Goal: Register for event/course

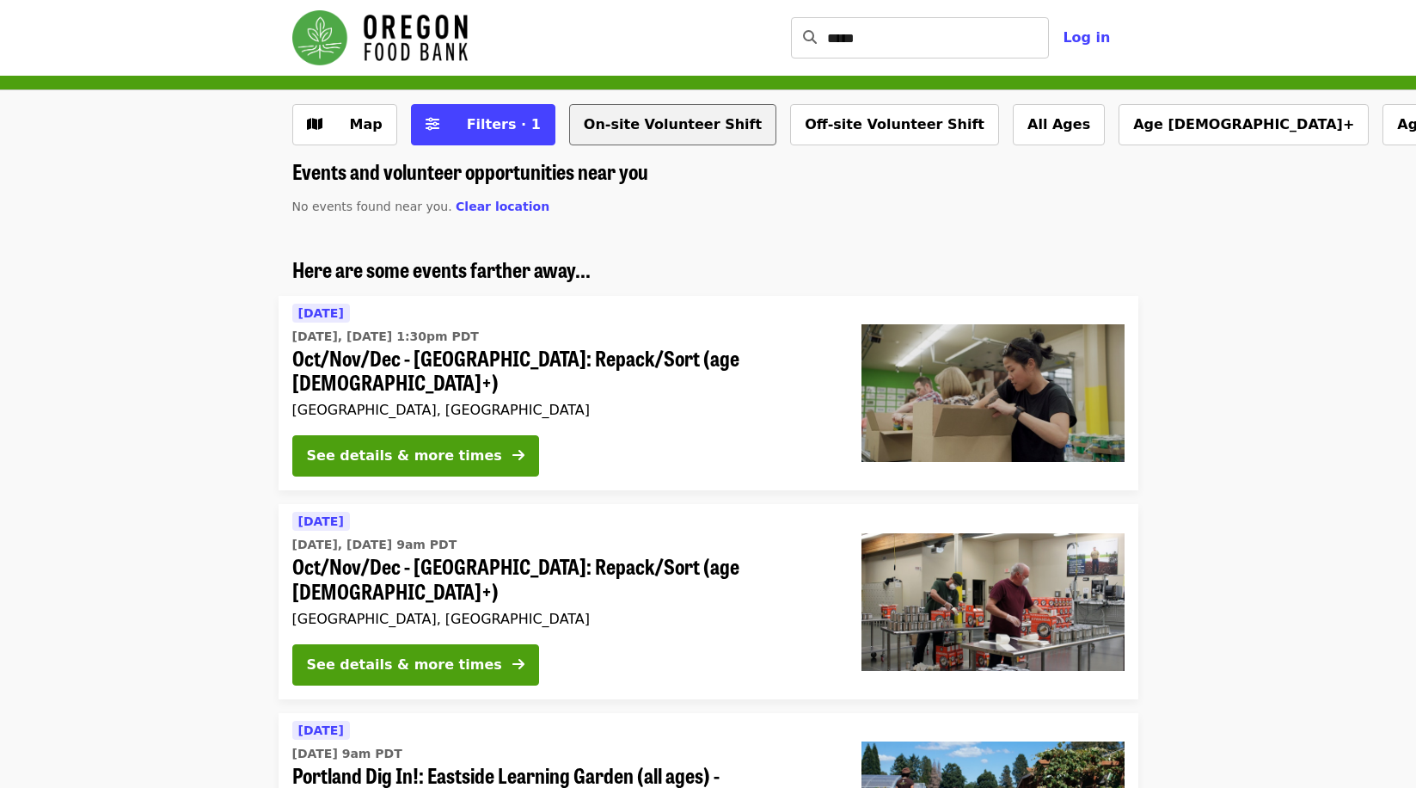
click at [683, 117] on button "On-site Volunteer Shift" at bounding box center [672, 124] width 207 height 41
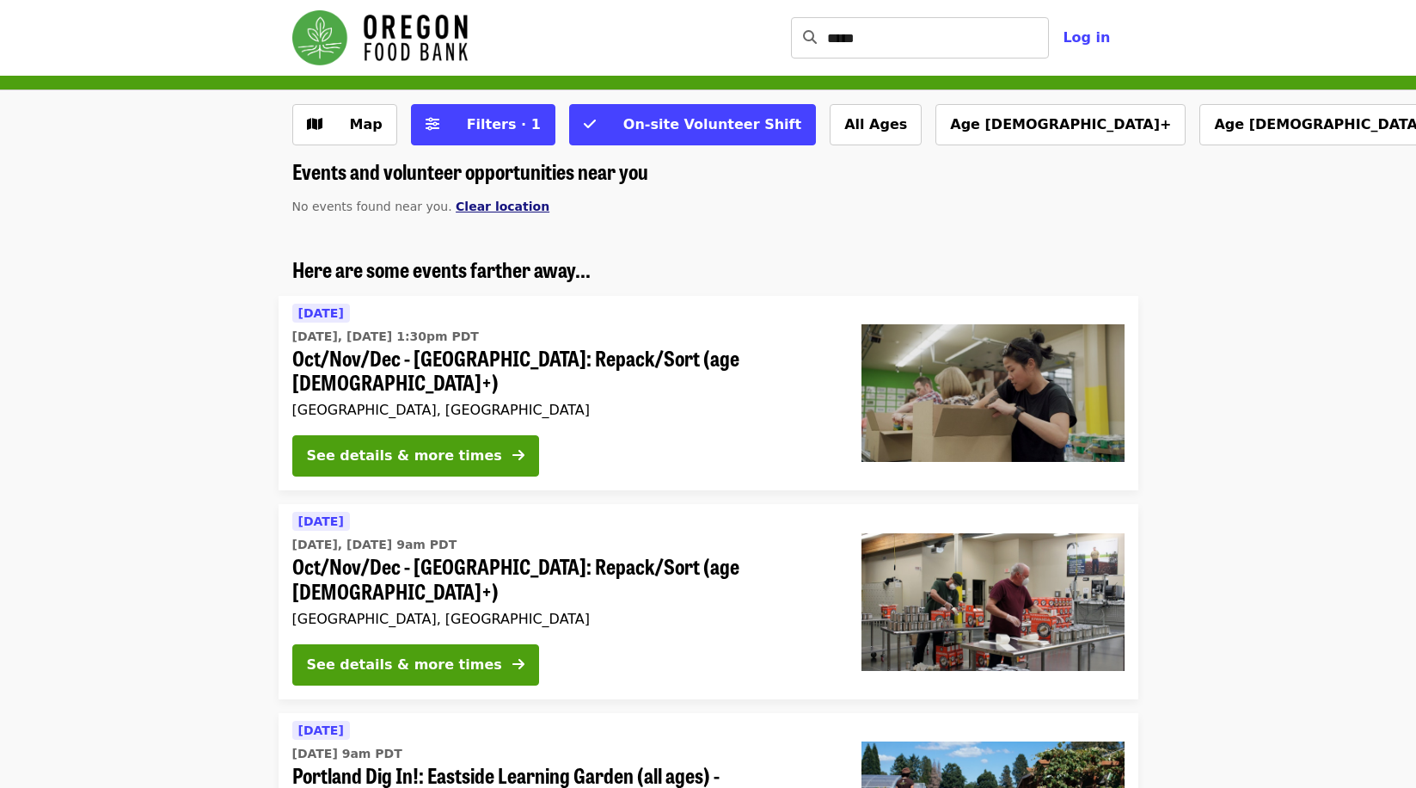
click at [468, 202] on span "Clear location" at bounding box center [503, 206] width 94 height 14
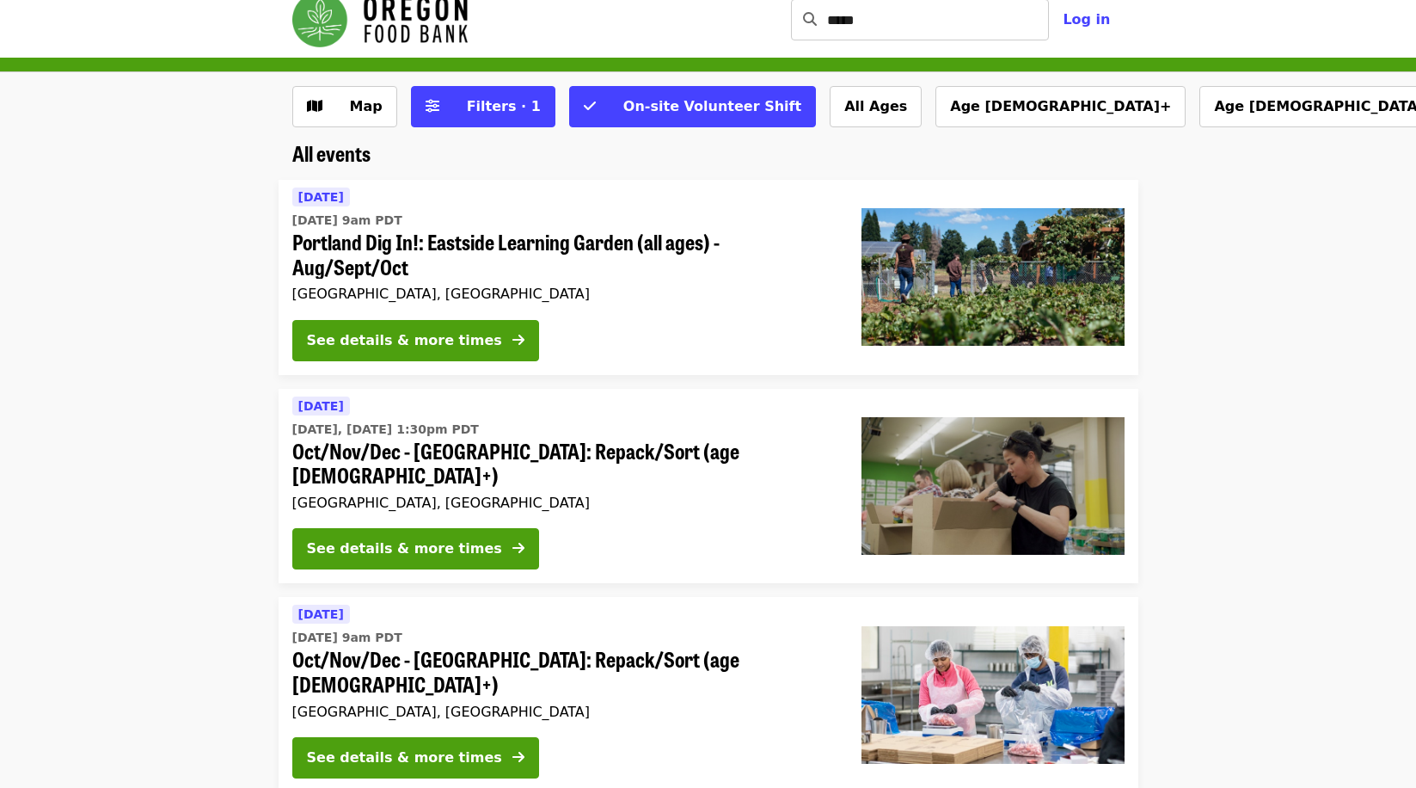
scroll to position [3, 0]
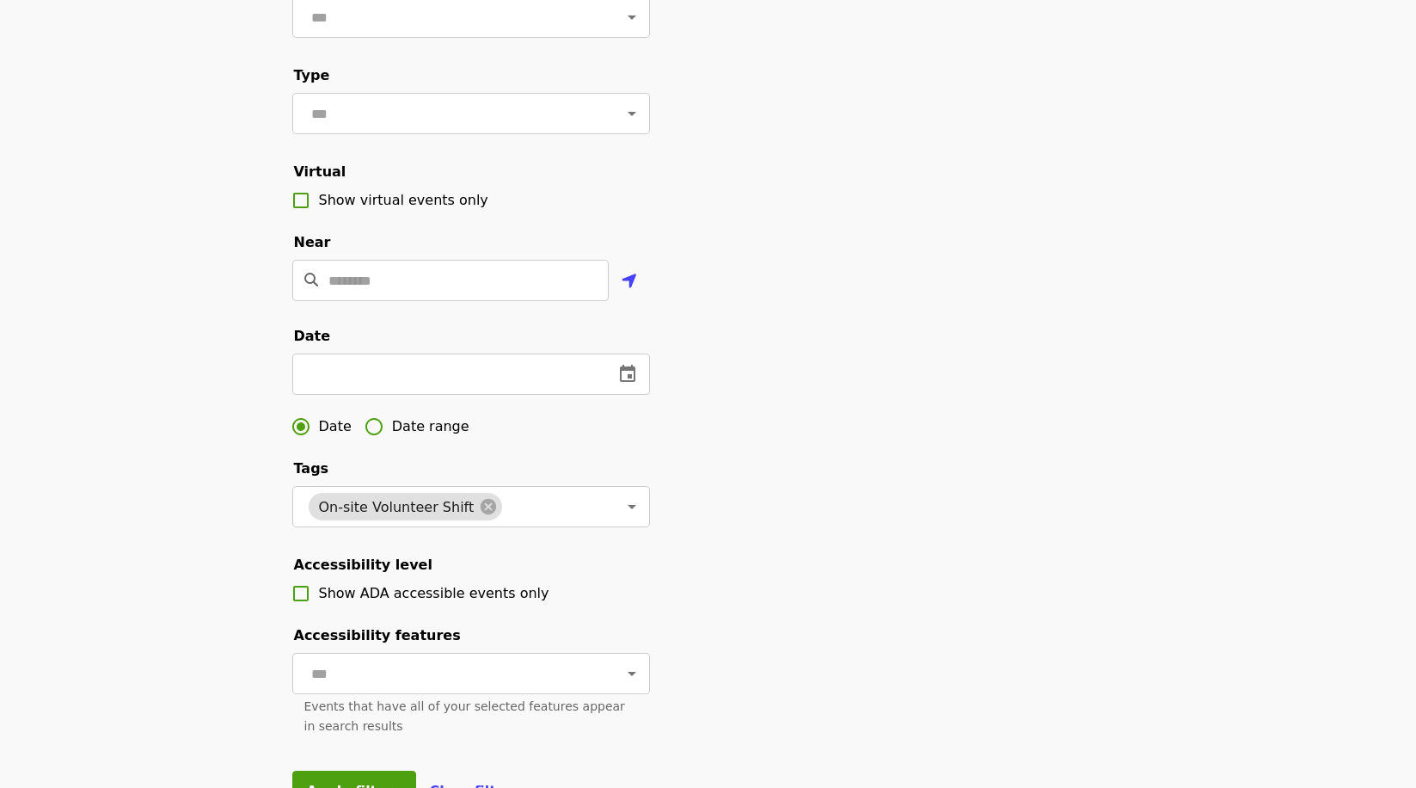
scroll to position [260, 0]
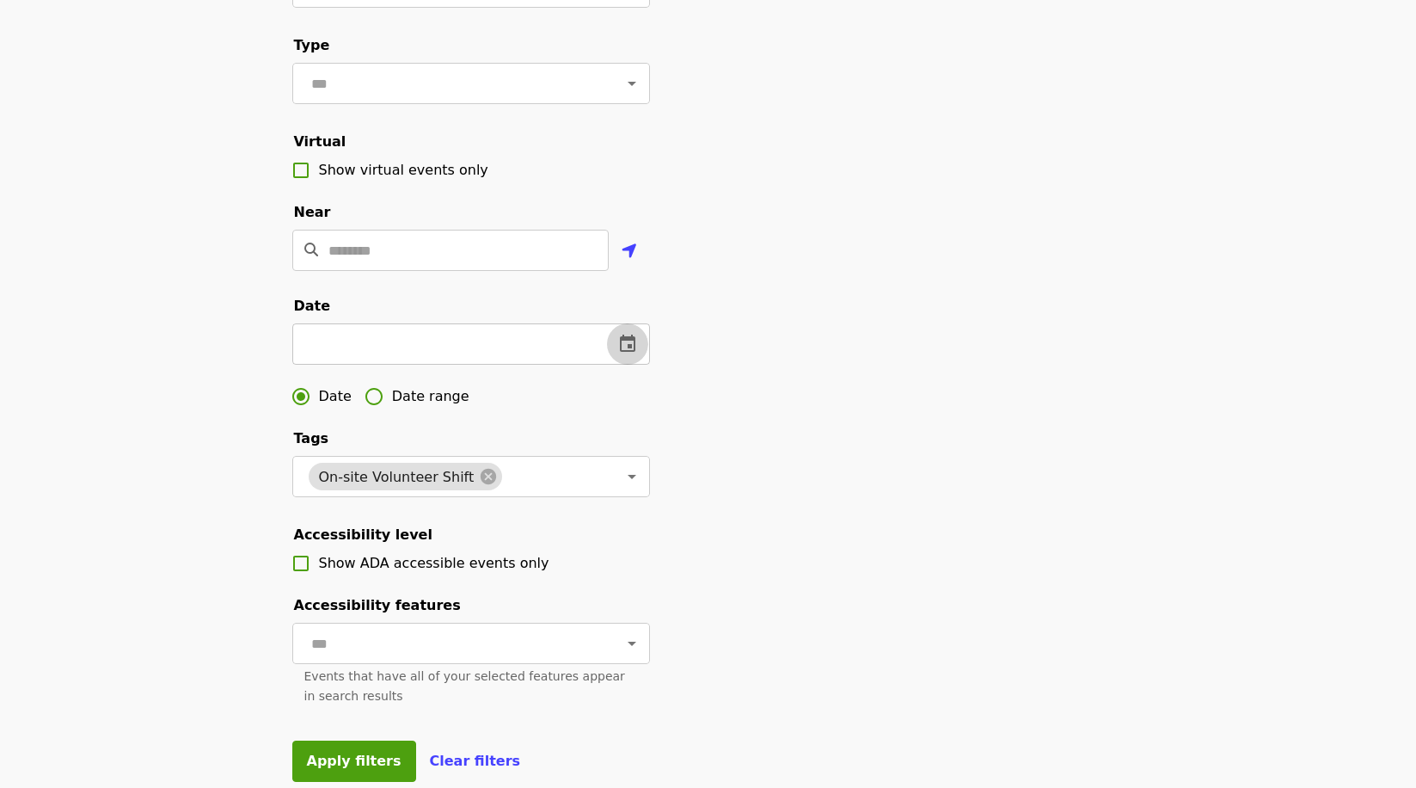
click at [627, 354] on icon "change date" at bounding box center [627, 344] width 21 height 21
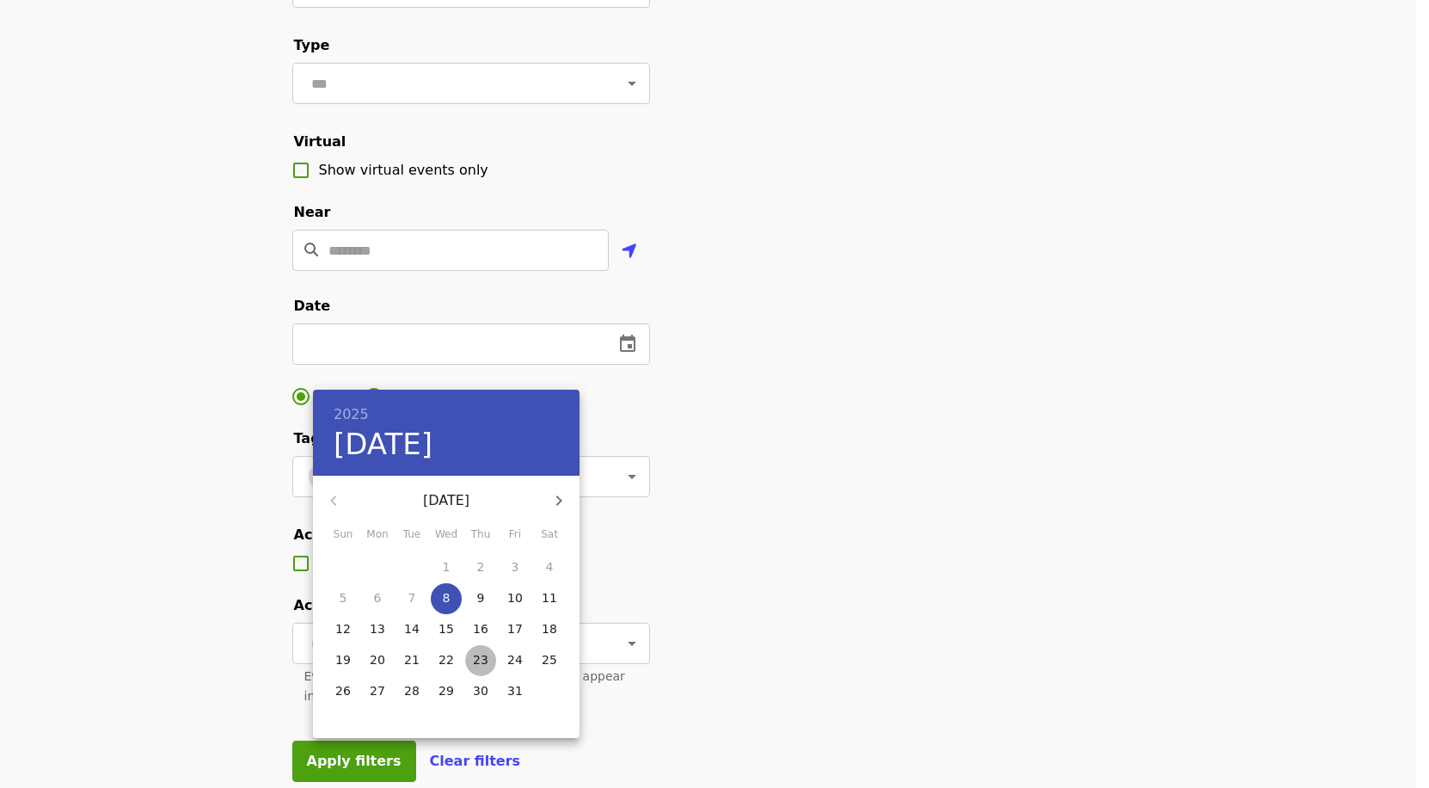
click at [486, 656] on p "23" at bounding box center [480, 659] width 15 height 17
type input "**********"
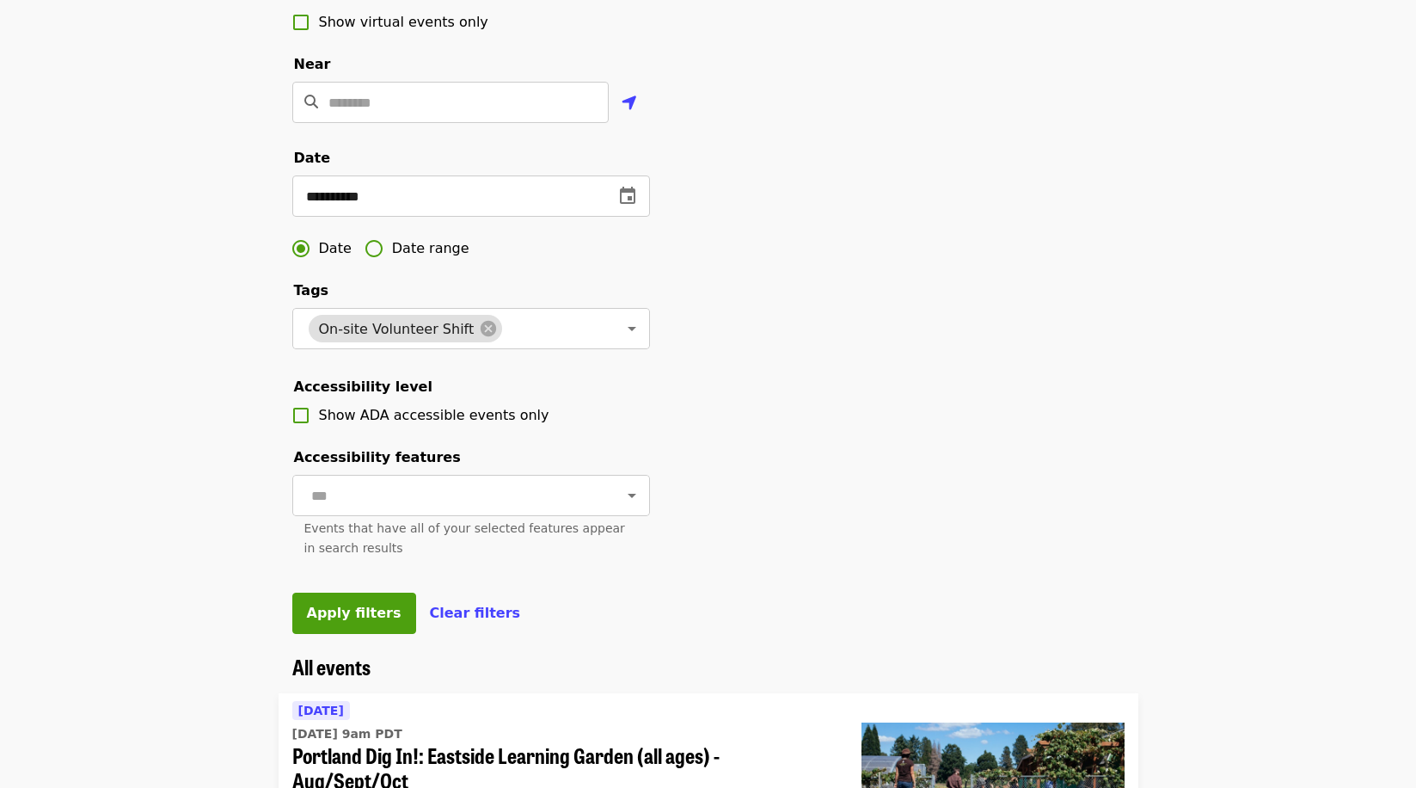
scroll to position [776, 0]
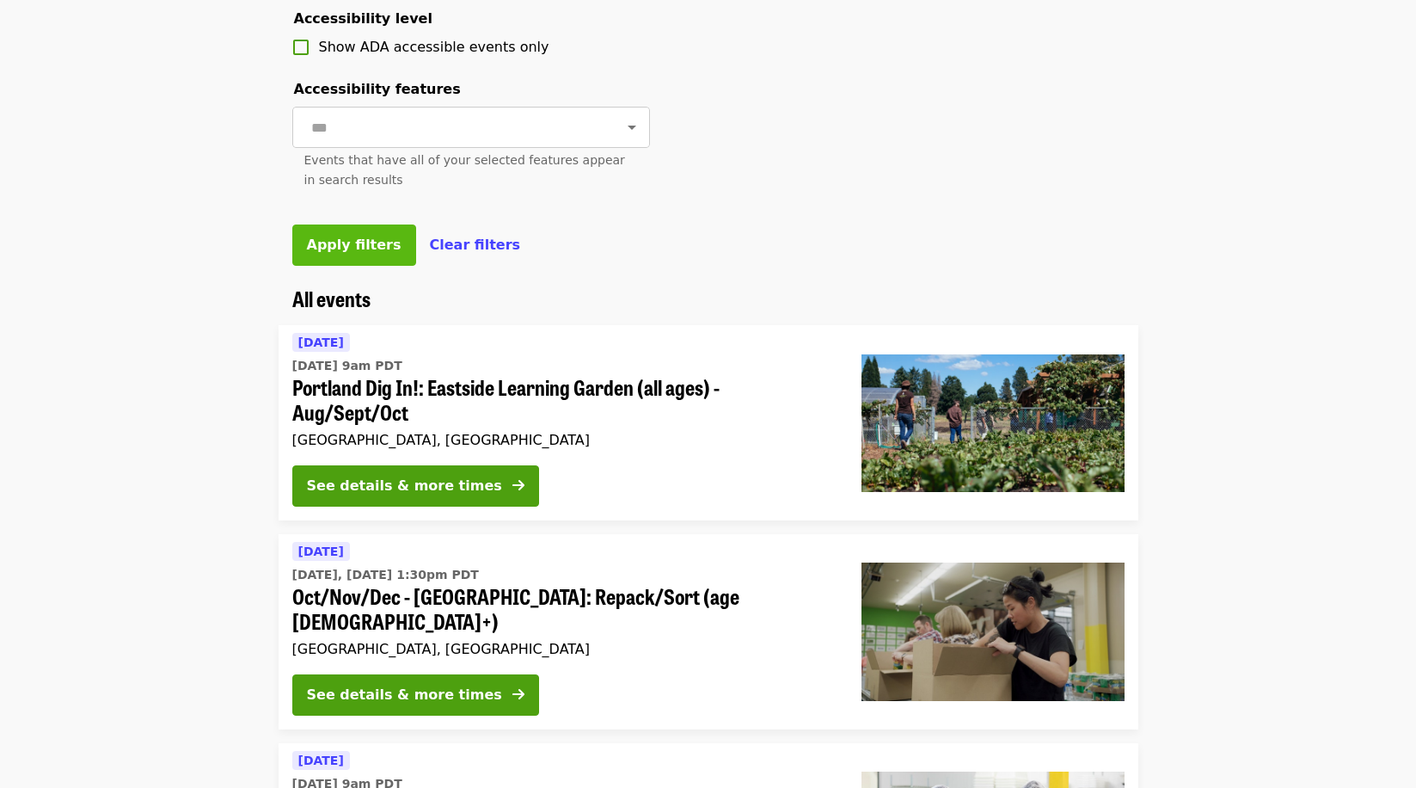
click at [377, 253] on span "Apply filters" at bounding box center [354, 244] width 95 height 16
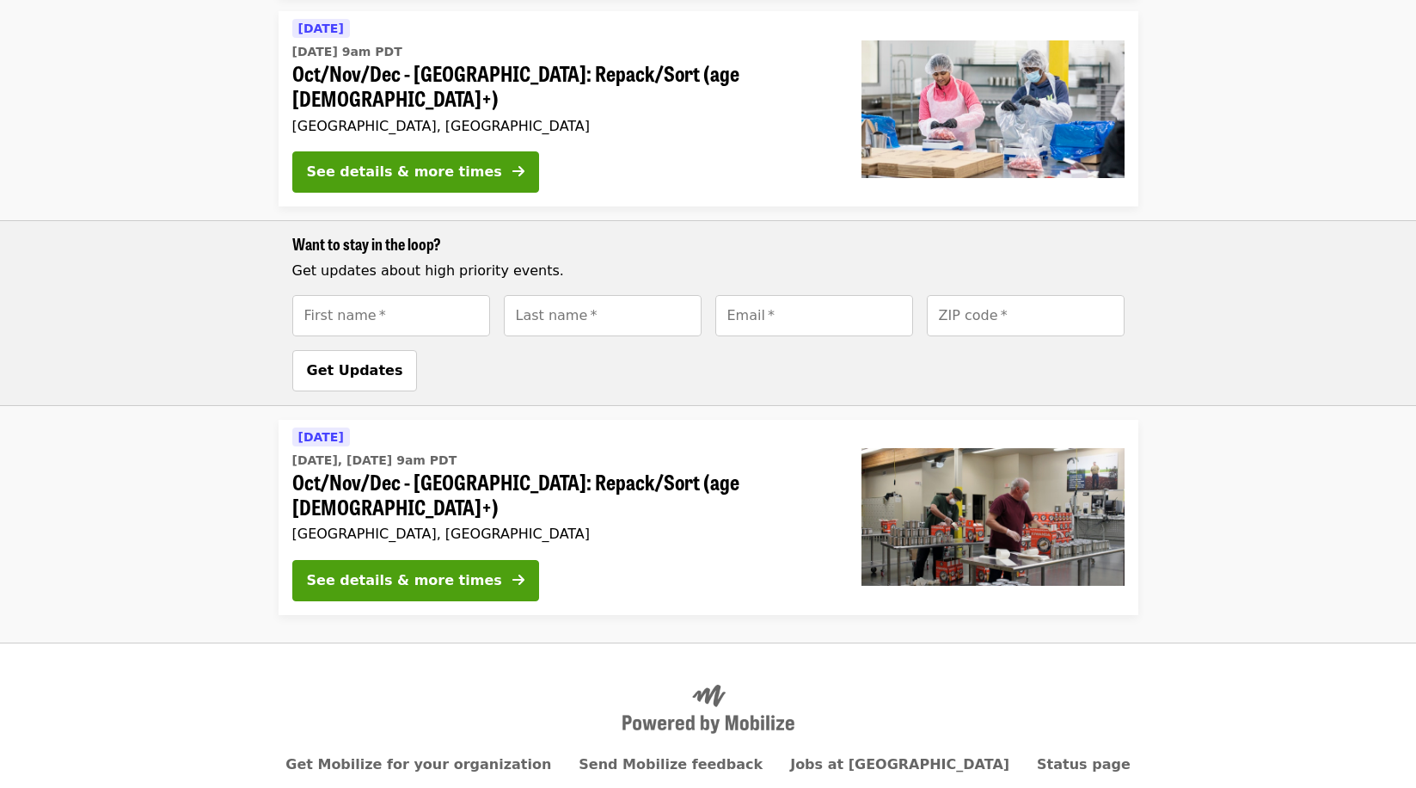
scroll to position [604, 0]
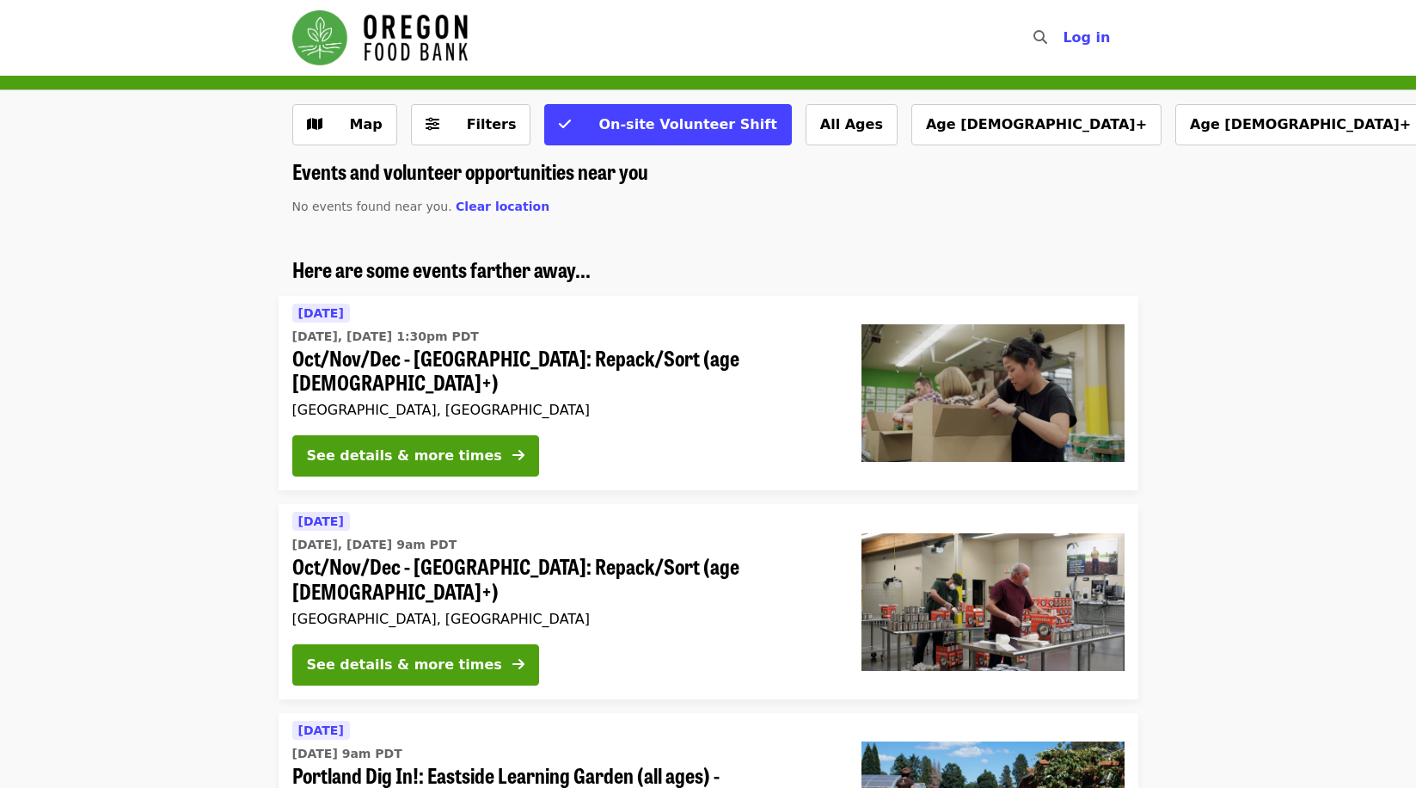
click at [329, 40] on img "Main navigation" at bounding box center [379, 37] width 175 height 55
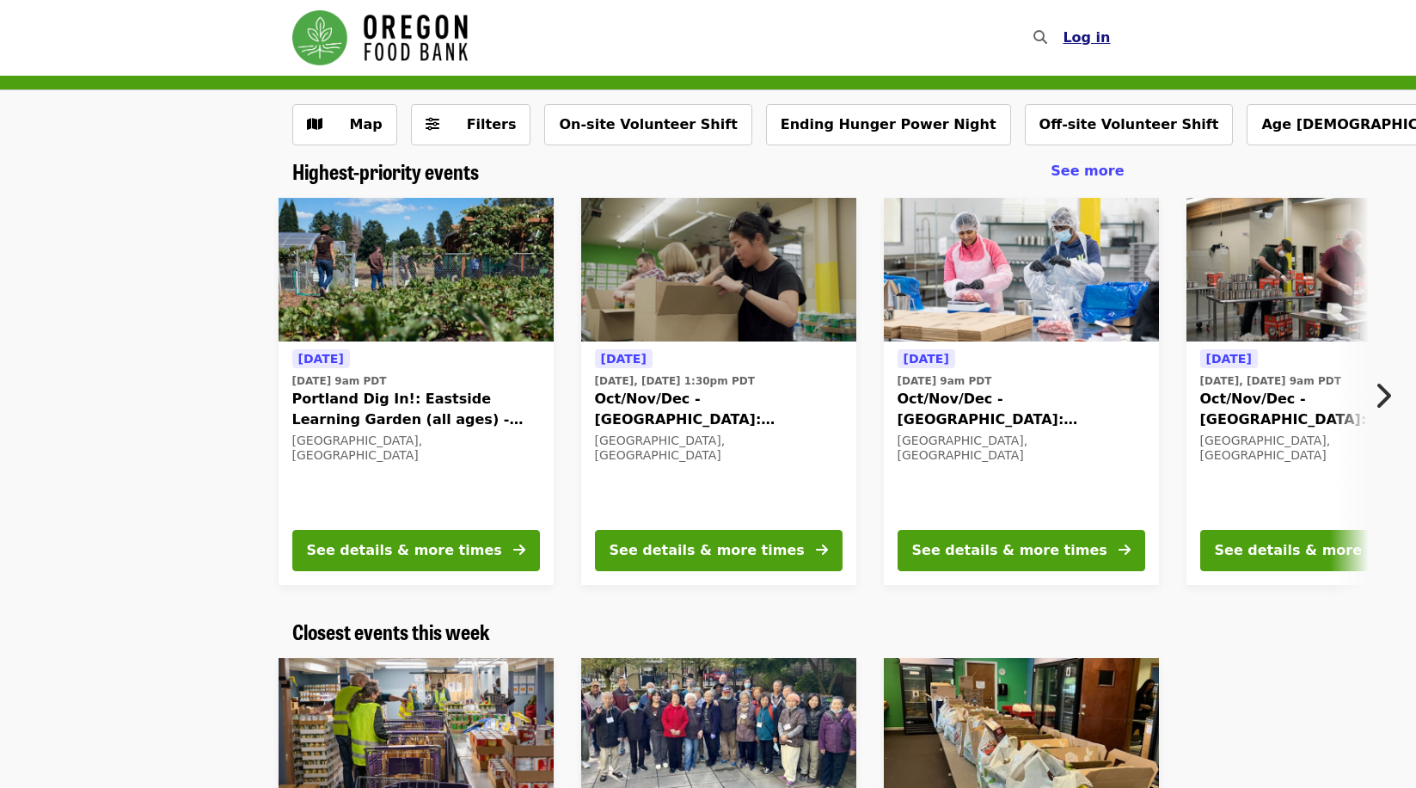
click at [1097, 36] on span "Log in" at bounding box center [1086, 37] width 47 height 16
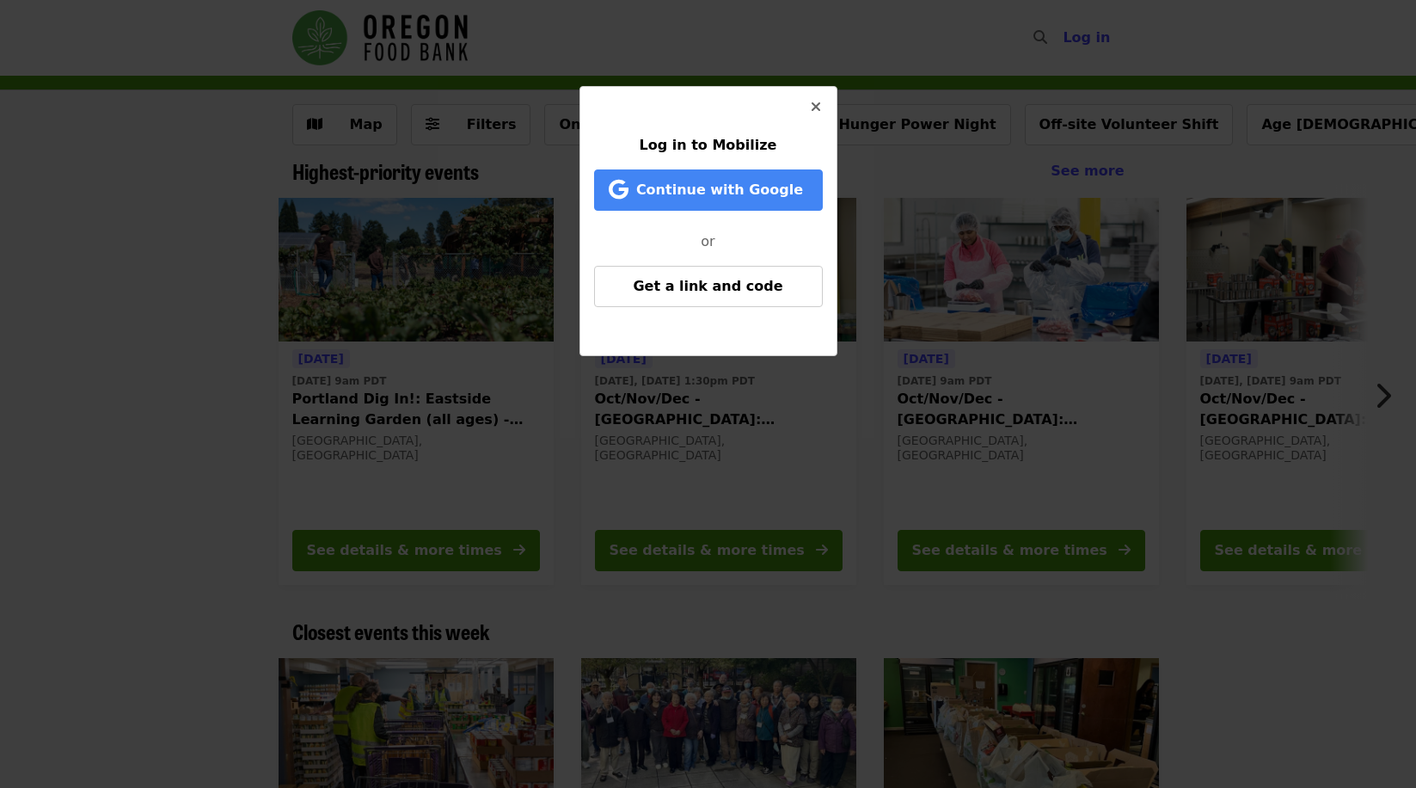
click at [815, 105] on icon "times icon" at bounding box center [816, 107] width 10 height 16
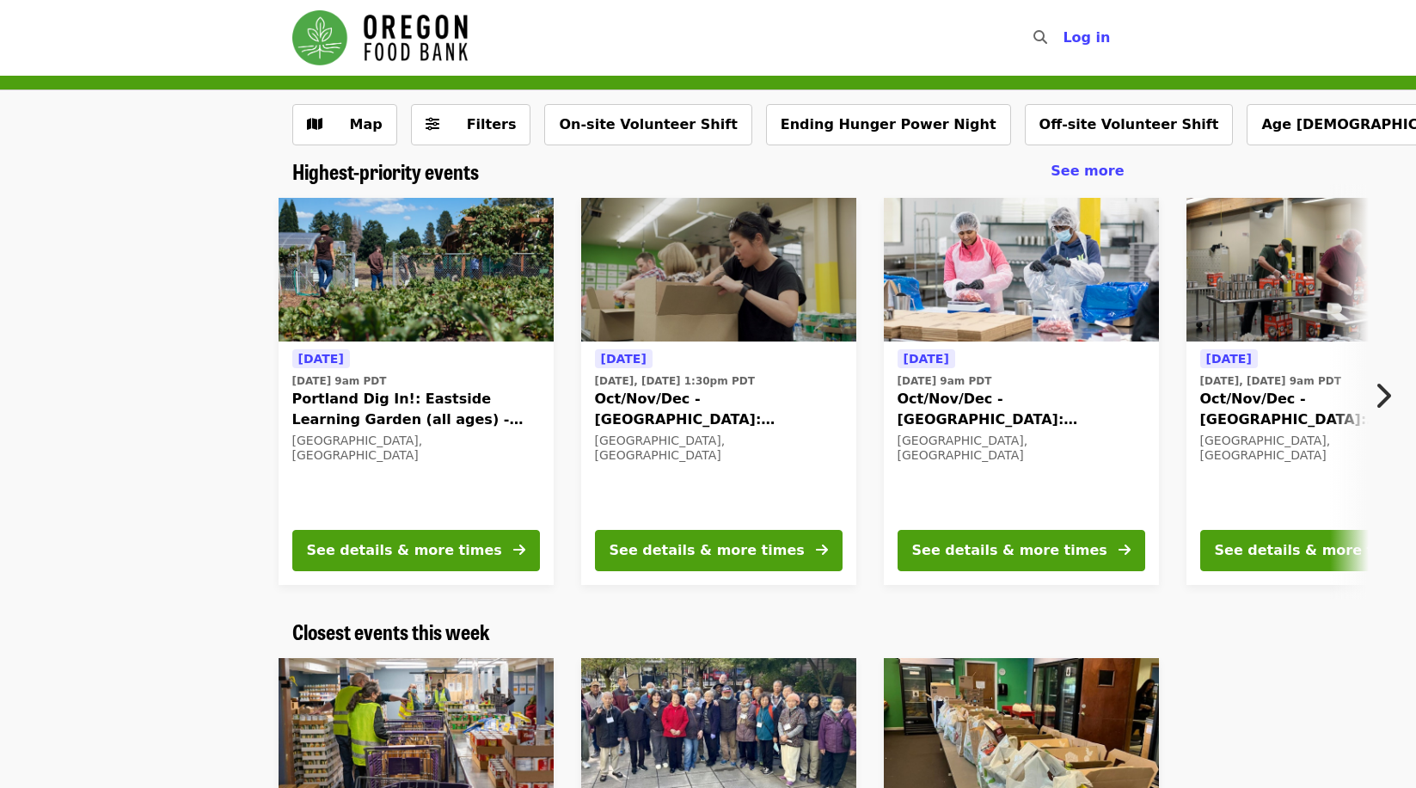
click at [333, 28] on img "Main navigation" at bounding box center [379, 37] width 175 height 55
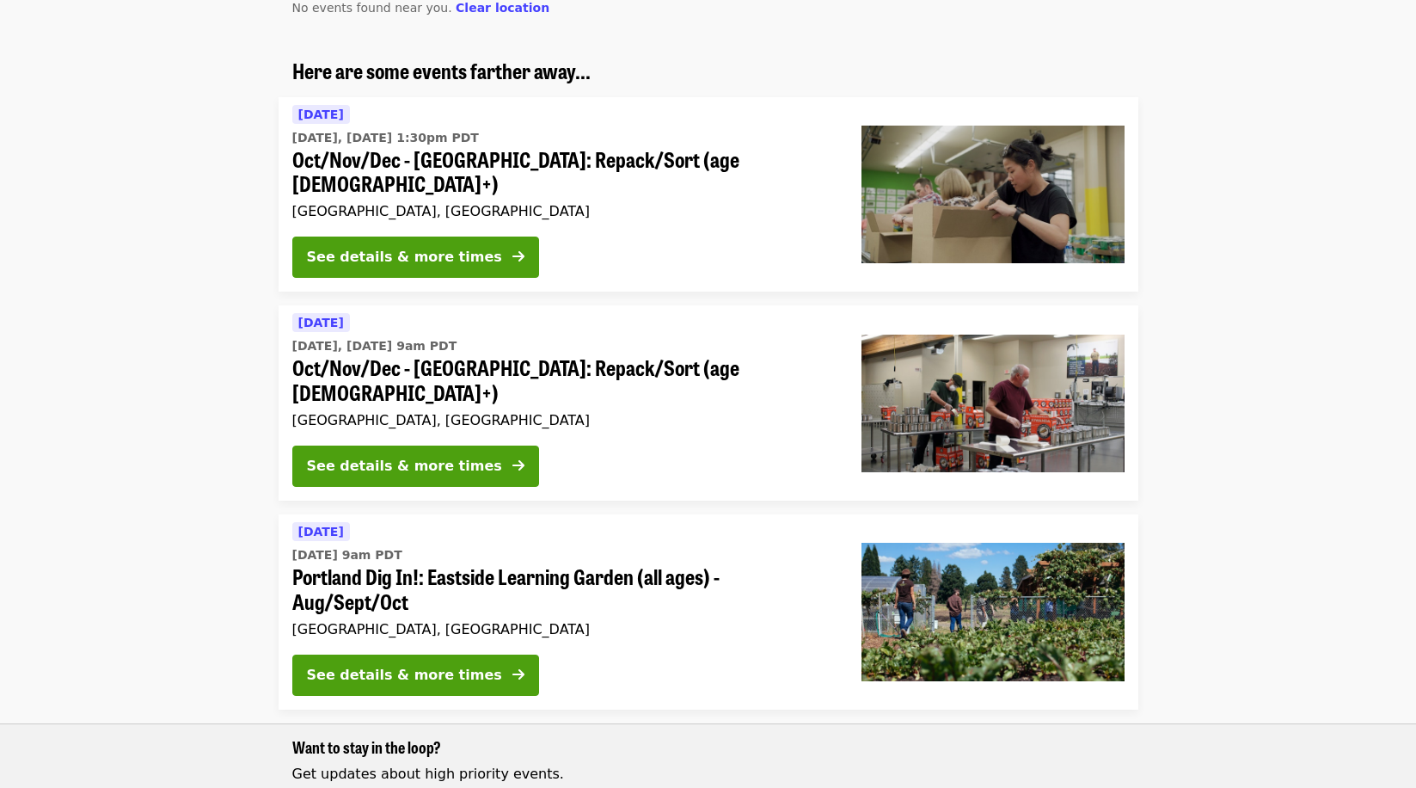
scroll to position [172, 0]
